Goal: Task Accomplishment & Management: Complete application form

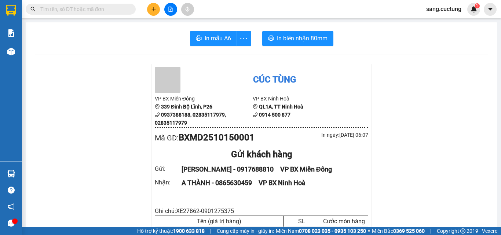
scroll to position [73, 0]
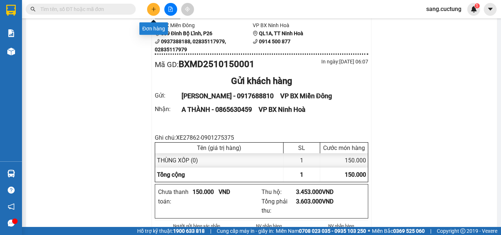
click at [149, 8] on button at bounding box center [153, 9] width 13 height 13
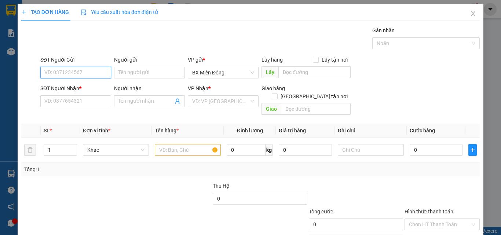
click at [58, 69] on input "SĐT Người Gửi" at bounding box center [75, 73] width 71 height 12
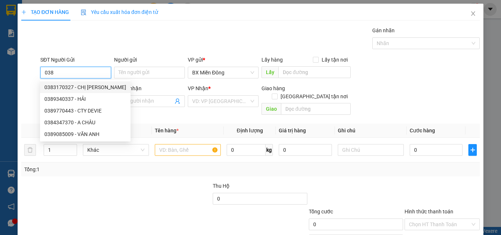
click at [68, 87] on div "0383170327 - CHỊ [PERSON_NAME]" at bounding box center [85, 87] width 82 height 8
type input "0383170327"
type input "CHỊ [PERSON_NAME]"
type input "0919859577"
type input "PHƯỚC"
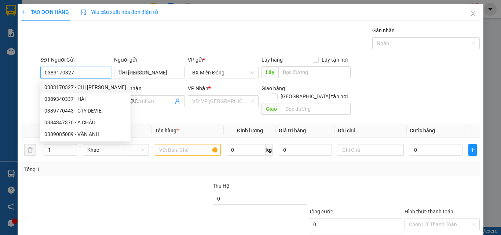
type input "150.000"
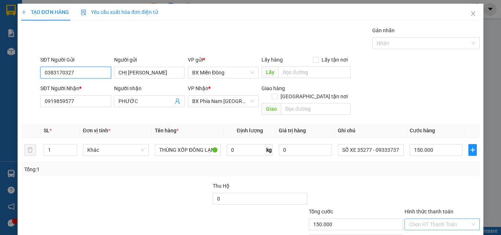
scroll to position [36, 0]
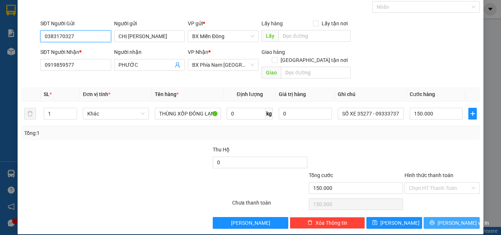
type input "0383170327"
click at [427, 218] on button "[PERSON_NAME] và In" at bounding box center [452, 223] width 56 height 12
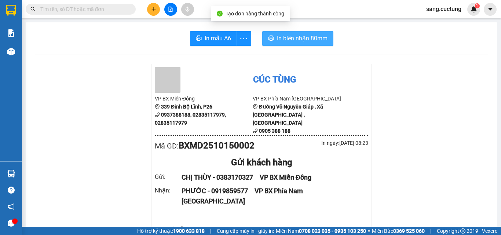
click at [305, 40] on span "In biên nhận 80mm" at bounding box center [302, 38] width 51 height 9
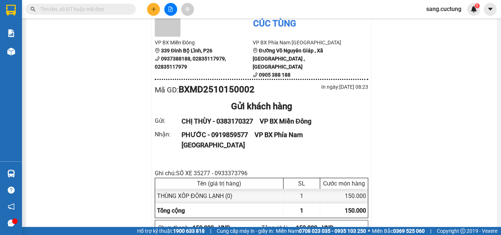
scroll to position [73, 0]
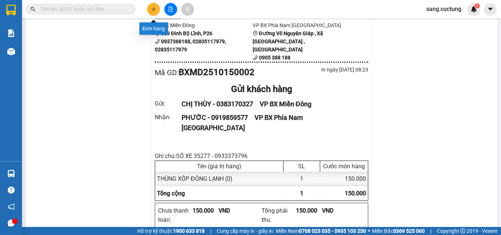
click at [150, 8] on button at bounding box center [153, 9] width 13 height 13
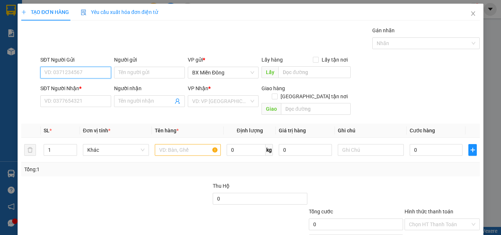
click at [57, 71] on input "SĐT Người Gửi" at bounding box center [75, 73] width 71 height 12
type input "0777028057"
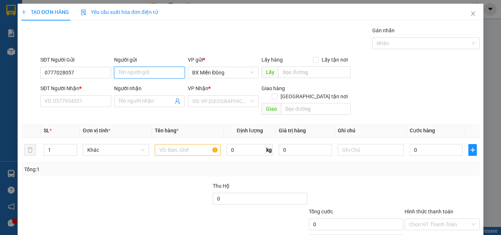
click at [142, 73] on input "Người gửi" at bounding box center [149, 73] width 71 height 12
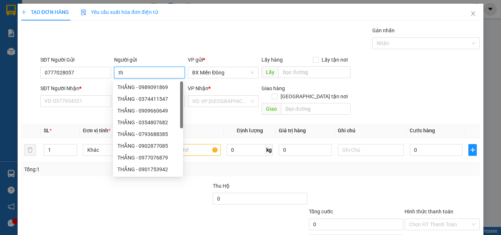
type input "t"
type input "THẮNG"
click at [80, 101] on input "SĐT Người Nhận *" at bounding box center [75, 101] width 71 height 12
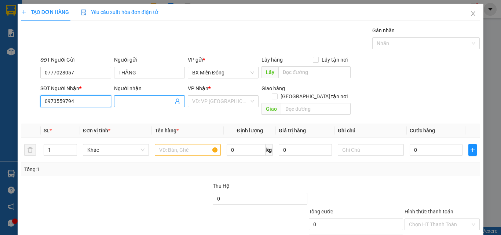
type input "0973559794"
click at [124, 101] on input "Người nhận" at bounding box center [146, 101] width 55 height 8
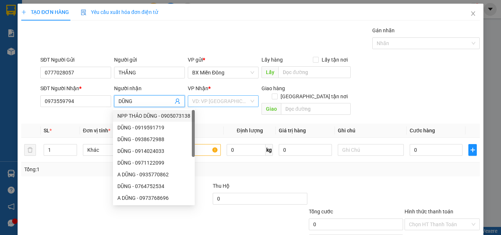
type input "DŨNG"
click at [192, 99] on input "search" at bounding box center [220, 101] width 57 height 11
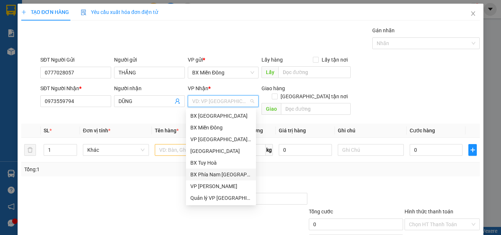
click at [221, 177] on div "BX Phía Nam [GEOGRAPHIC_DATA]" at bounding box center [220, 175] width 61 height 8
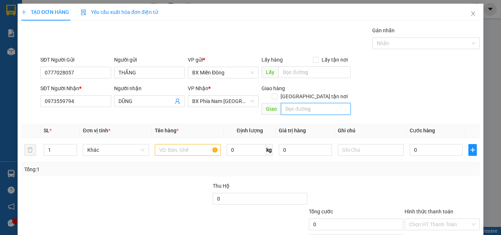
click at [292, 103] on input "text" at bounding box center [316, 109] width 70 height 12
type input "NGX 3 TRẠI CÁ CAM RANH"
click at [162, 146] on input "text" at bounding box center [188, 150] width 66 height 12
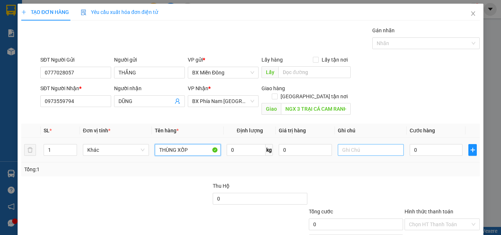
type input "THÙNG XỐP"
click at [352, 144] on input "text" at bounding box center [371, 150] width 66 height 12
type input "XE35277-0933373796"
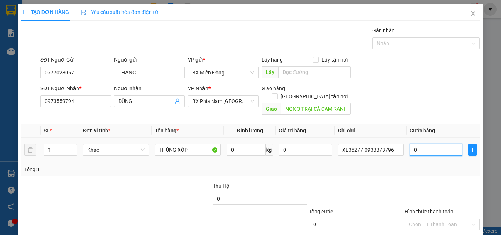
click at [412, 144] on input "0" at bounding box center [436, 150] width 53 height 12
type input "1"
type input "10"
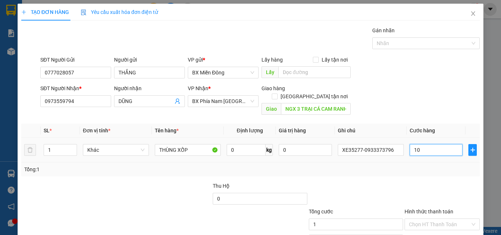
type input "10"
type input "100"
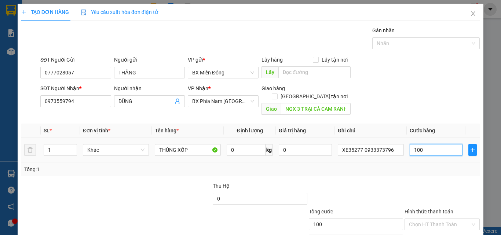
type input "1.000"
type input "10.000"
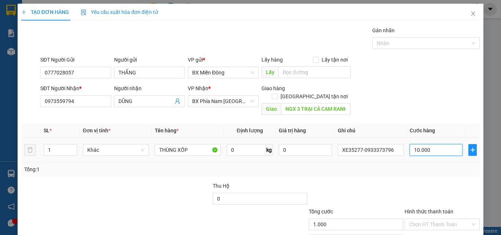
type input "10.000"
type input "100.000"
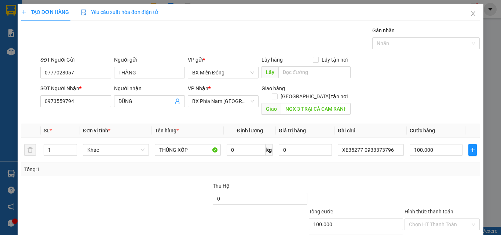
click at [404, 166] on div "Tổng: 1" at bounding box center [250, 170] width 453 height 8
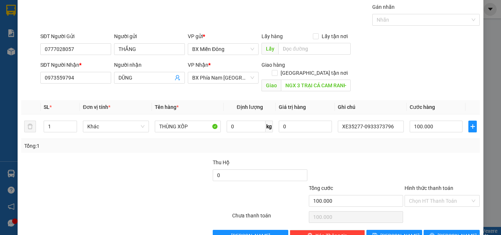
scroll to position [36, 0]
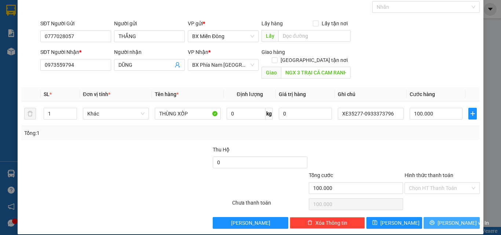
click at [425, 218] on button "[PERSON_NAME] và In" at bounding box center [452, 223] width 56 height 12
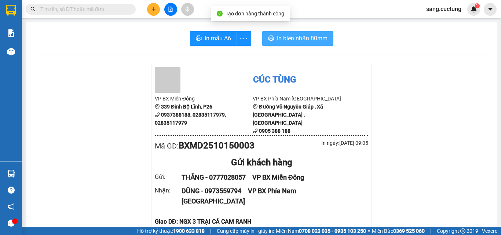
click at [318, 37] on span "In biên nhận 80mm" at bounding box center [302, 38] width 51 height 9
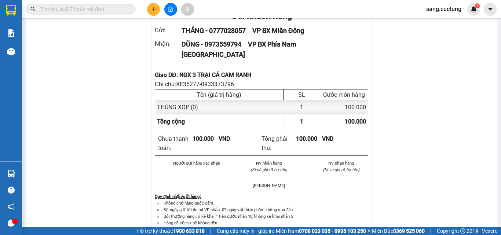
scroll to position [73, 0]
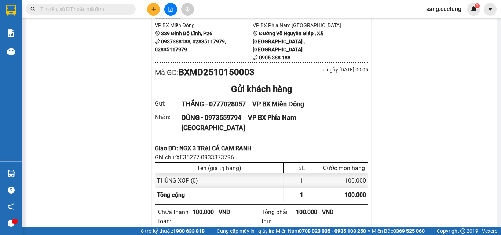
click at [150, 9] on button at bounding box center [153, 9] width 13 height 13
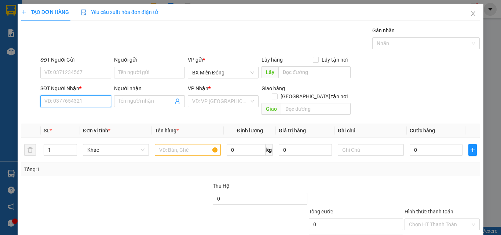
click at [73, 104] on input "SĐT Người Nhận *" at bounding box center [75, 101] width 71 height 12
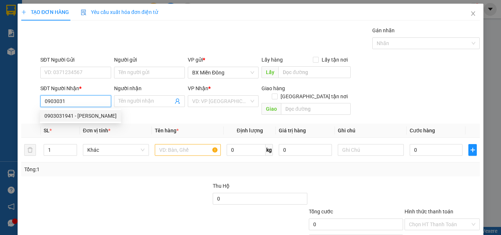
click at [66, 115] on div "0903031941 - [PERSON_NAME]" at bounding box center [80, 116] width 72 height 8
type input "0903031941"
type input "[PERSON_NAME]"
type input "200.000"
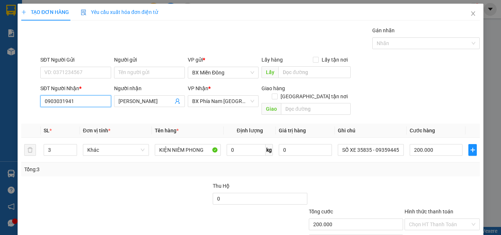
type input "0903031941"
click at [83, 66] on div "SĐT Người Gửi" at bounding box center [75, 61] width 71 height 11
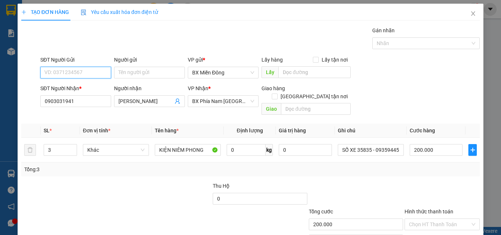
click at [77, 70] on input "SĐT Người Gửi" at bounding box center [75, 73] width 71 height 12
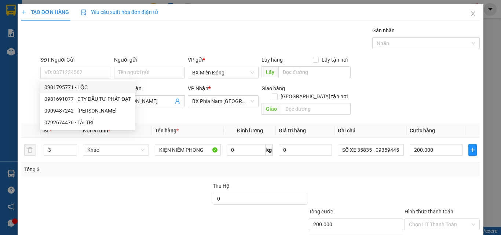
click at [413, 99] on div "SĐT Người Nhận * 0903031941 Người nhận [PERSON_NAME] VP Nhận * BX Phía Nam [GEO…" at bounding box center [260, 101] width 443 height 34
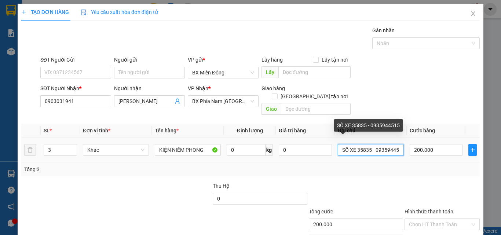
scroll to position [0, 5]
drag, startPoint x: 353, startPoint y: 141, endPoint x: 401, endPoint y: 153, distance: 49.0
click at [401, 153] on td "SỐ XE 35835 - 0935944515" at bounding box center [371, 150] width 72 height 25
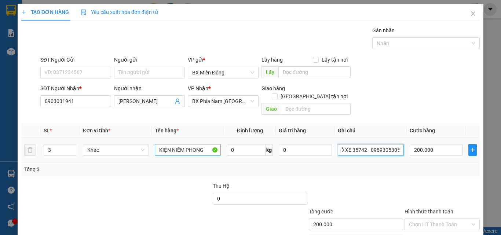
type input "SỐ XE 35742 - 0989305305"
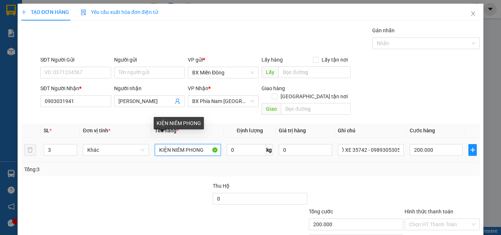
click at [171, 145] on input "KIỆN NIÊM PHONG" at bounding box center [188, 150] width 66 height 12
type input "x"
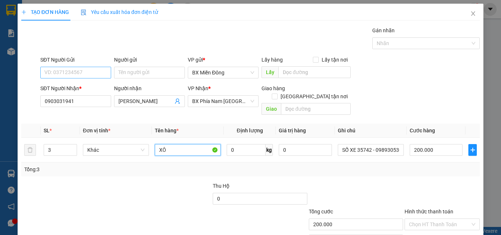
type input "XÔ"
click at [72, 73] on input "SĐT Người Gửi" at bounding box center [75, 73] width 71 height 12
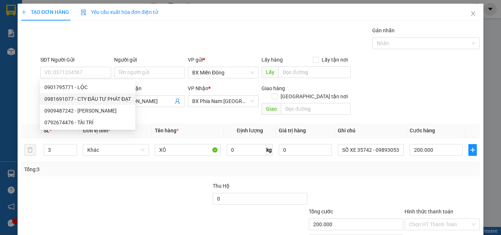
click at [315, 166] on div "Tổng: 3" at bounding box center [250, 170] width 453 height 8
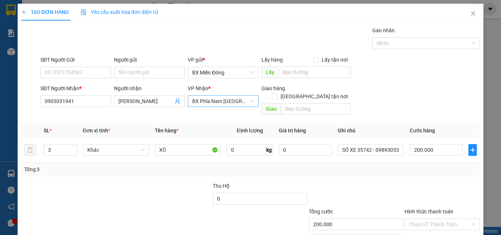
click at [244, 98] on span "BX Phía Nam [GEOGRAPHIC_DATA]" at bounding box center [223, 101] width 62 height 11
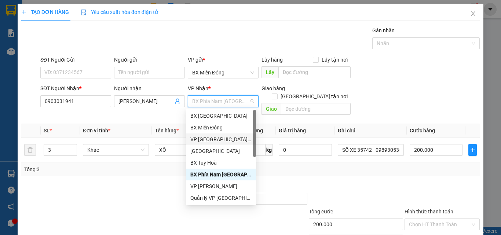
click at [211, 134] on div "VP [GEOGRAPHIC_DATA] xe Limousine" at bounding box center [221, 140] width 70 height 12
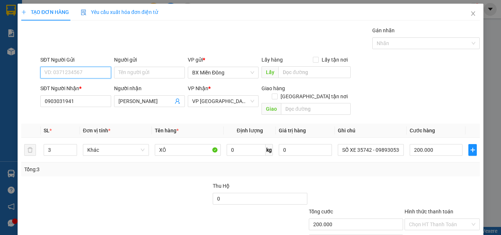
click at [68, 71] on input "SĐT Người Gửi" at bounding box center [75, 73] width 71 height 12
type input "0934389646"
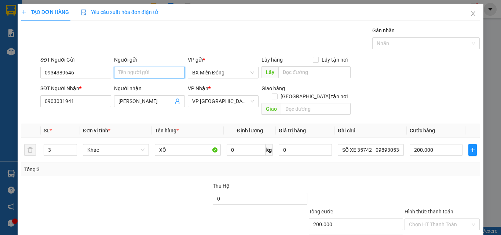
click at [141, 73] on input "Người gửi" at bounding box center [149, 73] width 71 height 12
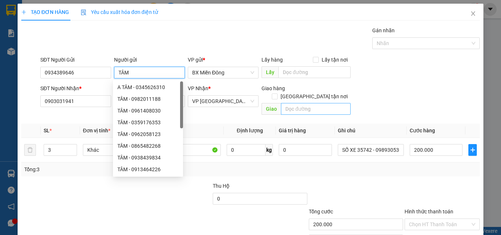
type input "TÂM"
click at [323, 103] on input "text" at bounding box center [316, 109] width 70 height 12
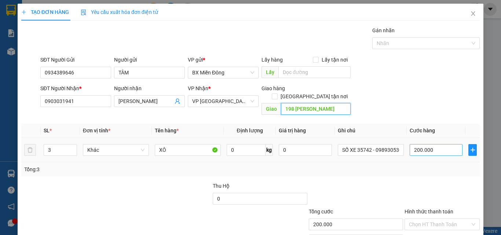
scroll to position [36, 0]
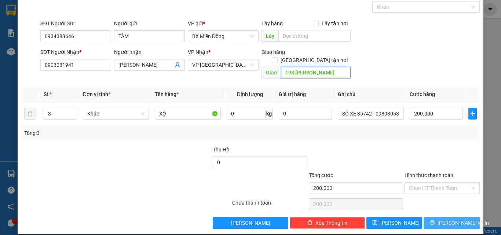
type input "198 [PERSON_NAME]"
click at [434, 221] on icon "printer" at bounding box center [432, 223] width 5 height 5
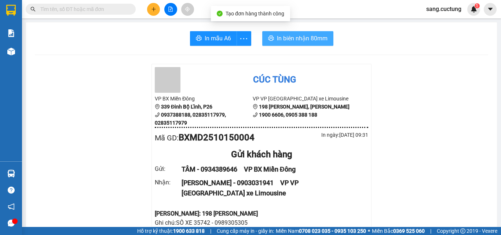
click at [313, 37] on span "In biên nhận 80mm" at bounding box center [302, 38] width 51 height 9
